Goal: Transaction & Acquisition: Purchase product/service

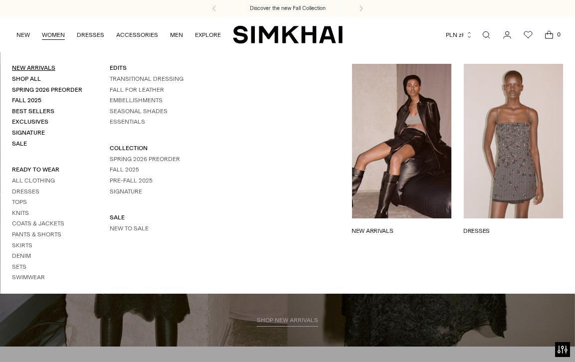
click at [27, 68] on link "New Arrivals" at bounding box center [33, 67] width 43 height 7
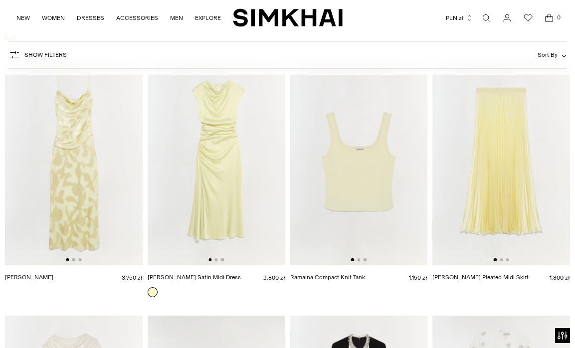
scroll to position [16224, 0]
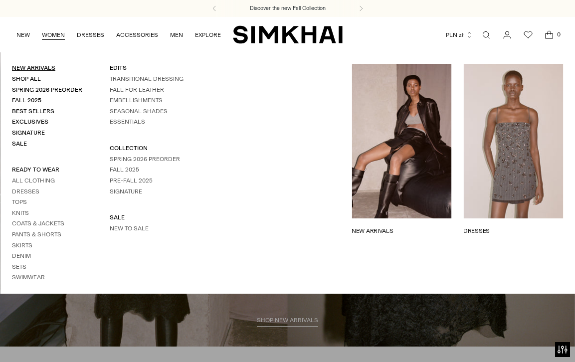
click at [30, 68] on link "New Arrivals" at bounding box center [33, 67] width 43 height 7
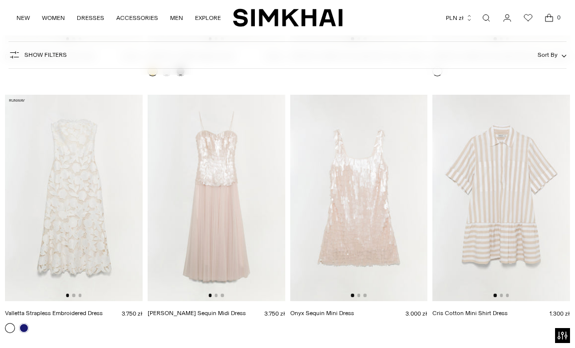
scroll to position [17527, 0]
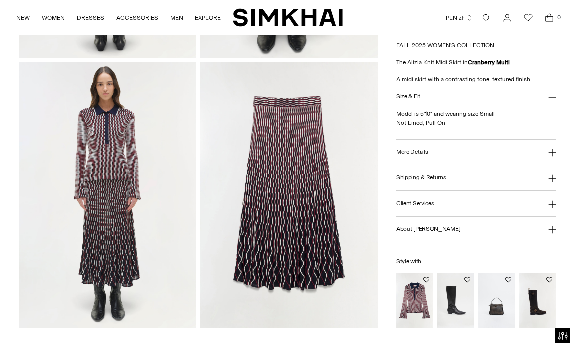
scroll to position [816, 0]
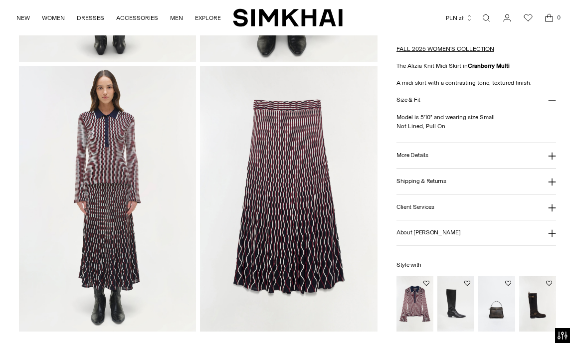
click at [266, 224] on img at bounding box center [288, 199] width 177 height 266
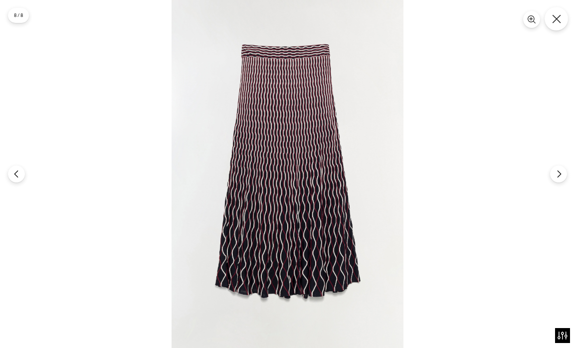
click at [555, 21] on icon "Close" at bounding box center [556, 18] width 9 height 9
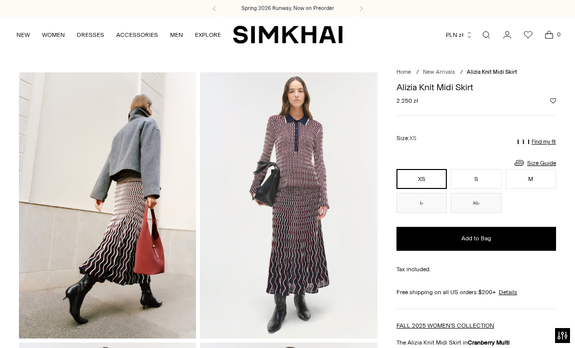
scroll to position [0, 0]
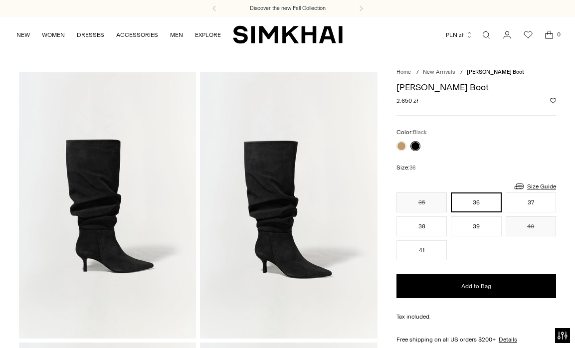
click at [110, 209] on img at bounding box center [107, 205] width 177 height 266
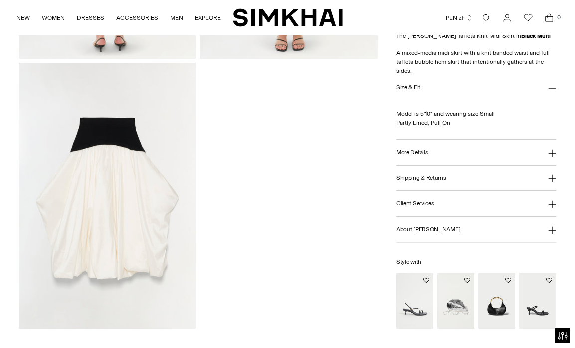
scroll to position [823, 0]
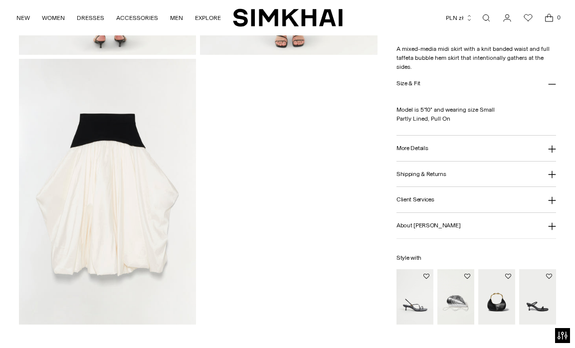
click at [128, 205] on img at bounding box center [107, 192] width 177 height 266
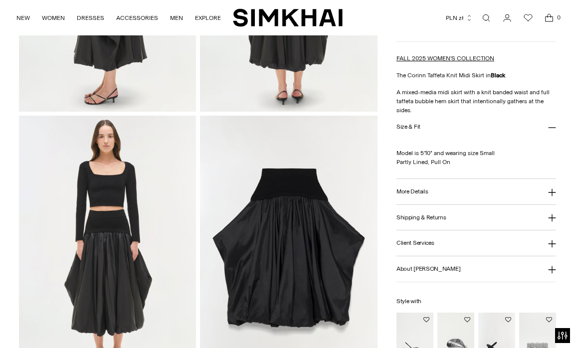
scroll to position [506, 0]
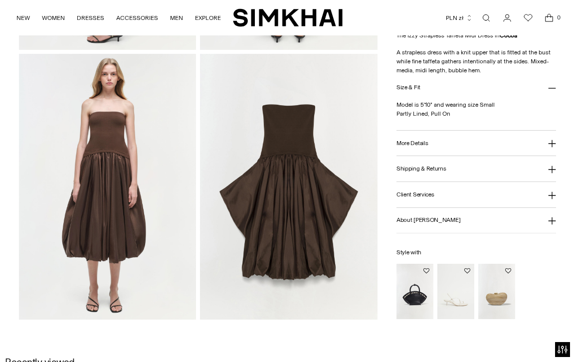
scroll to position [618, 0]
